Goal: Information Seeking & Learning: Learn about a topic

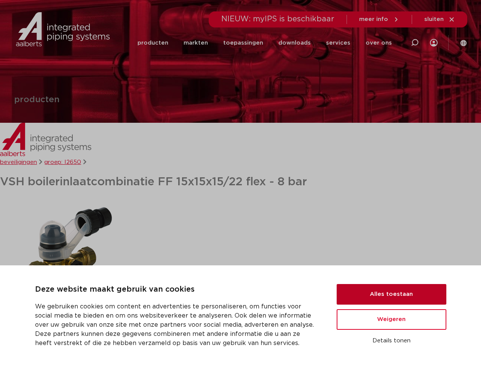
click at [392, 294] on button "Alles toestaan" at bounding box center [392, 294] width 110 height 21
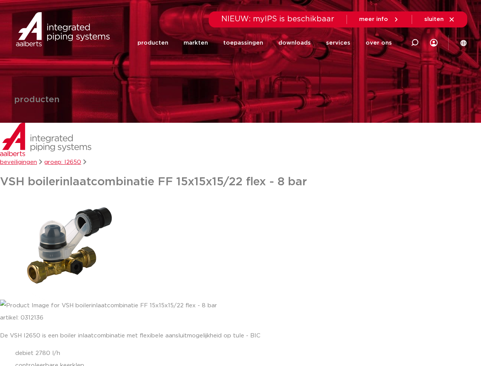
click at [392, 319] on p "artikel: 0312136" at bounding box center [240, 318] width 481 height 12
click at [392, 341] on div "De VSH I2650 is een boiler inlaatcombinatie met flexibele aansluitmogelijkheid …" at bounding box center [240, 357] width 481 height 54
click at [298, 43] on link "downloads" at bounding box center [295, 42] width 32 height 29
click at [341, 43] on link "services" at bounding box center [338, 42] width 24 height 29
click at [380, 43] on link "over ons" at bounding box center [379, 42] width 26 height 29
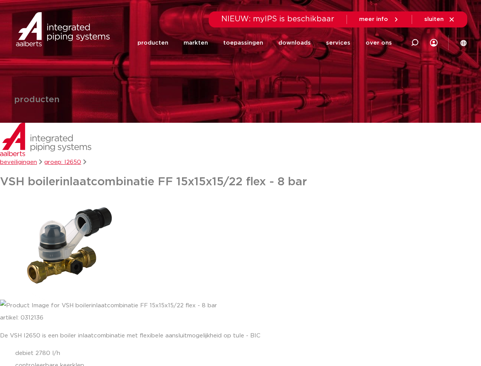
click at [440, 19] on span "sluiten" at bounding box center [433, 19] width 19 height 6
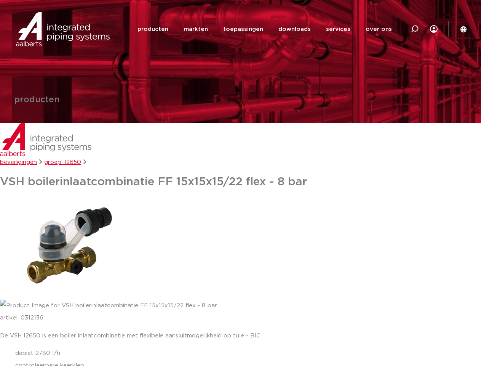
click at [65, 247] on img at bounding box center [65, 248] width 130 height 104
